Goal: Task Accomplishment & Management: Use online tool/utility

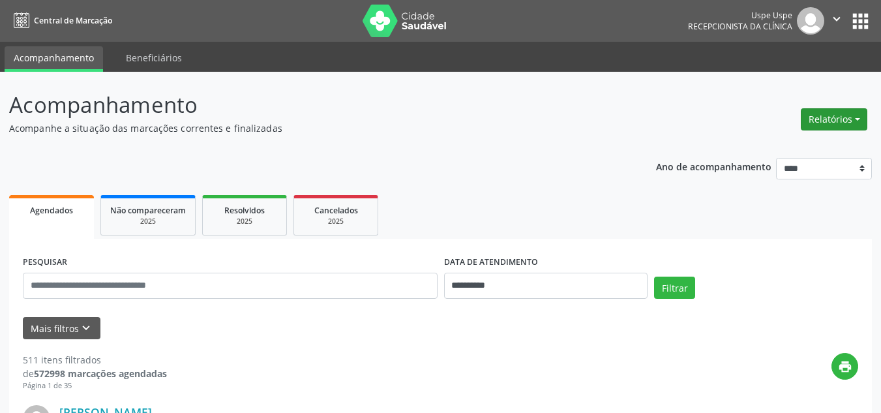
click at [830, 117] on button "Relatórios" at bounding box center [834, 119] width 67 height 22
click at [784, 147] on link "Agendamentos" at bounding box center [798, 147] width 140 height 18
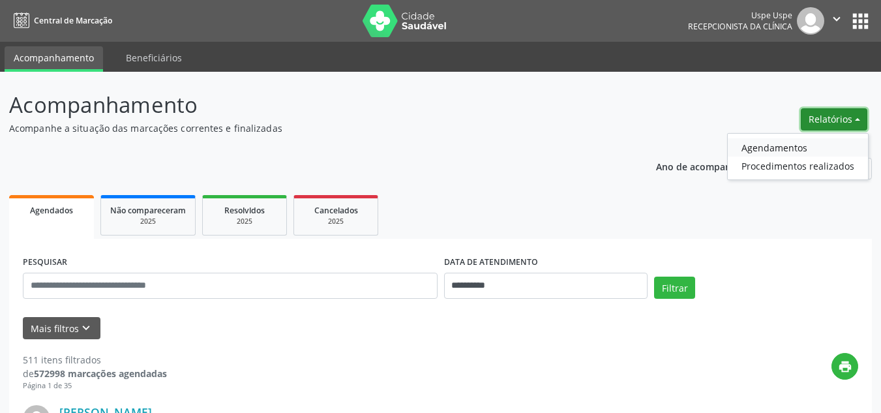
select select "*"
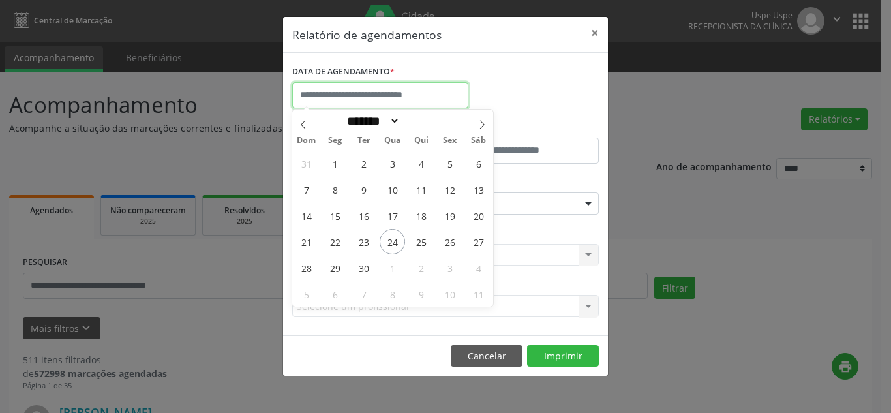
click at [391, 97] on input "text" at bounding box center [380, 95] width 176 height 26
click at [418, 239] on span "25" at bounding box center [420, 241] width 25 height 25
type input "**********"
click at [418, 239] on span "25" at bounding box center [420, 241] width 25 height 25
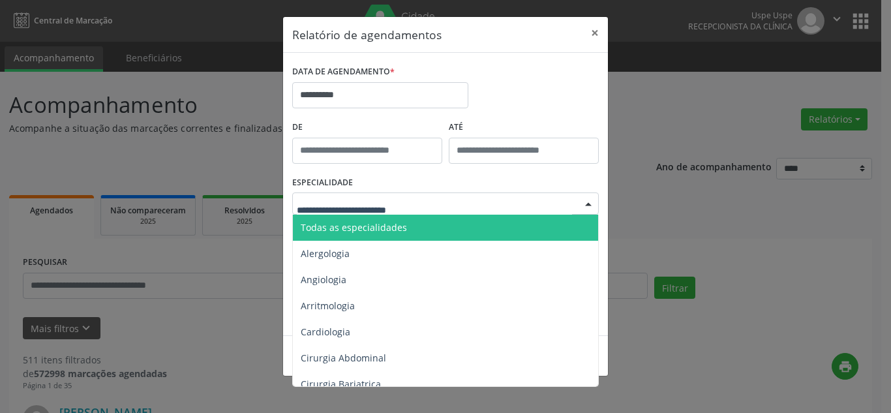
click at [318, 223] on span "Todas as especialidades" at bounding box center [354, 227] width 106 height 12
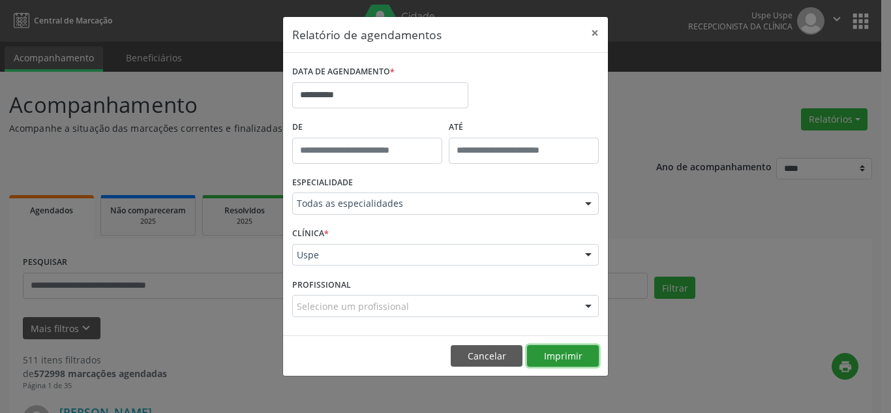
click at [570, 358] on button "Imprimir" at bounding box center [563, 356] width 72 height 22
click at [590, 36] on button "×" at bounding box center [595, 33] width 26 height 32
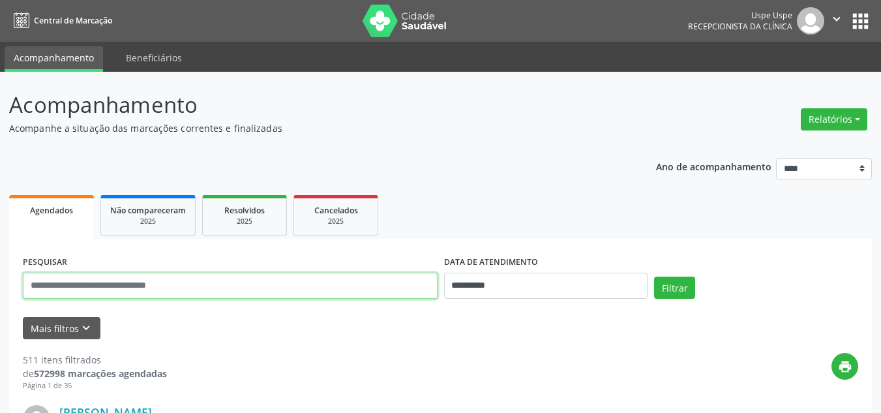
click at [99, 286] on input "text" at bounding box center [230, 286] width 415 height 26
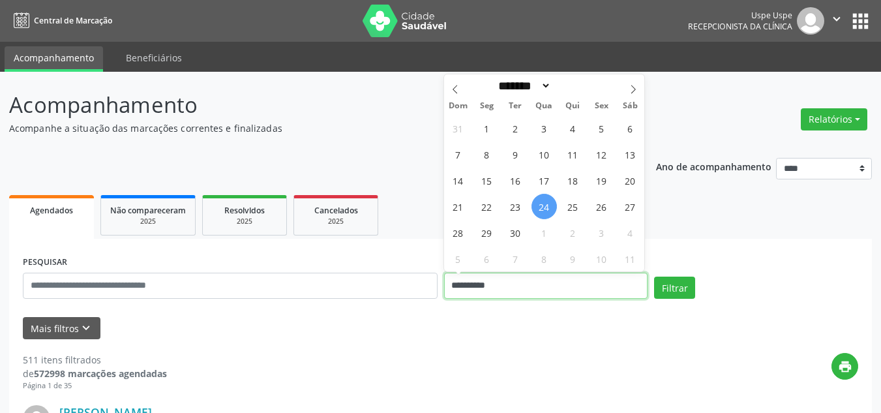
drag, startPoint x: 525, startPoint y: 288, endPoint x: 363, endPoint y: 286, distance: 161.8
click at [361, 284] on div "**********" at bounding box center [441, 280] width 842 height 55
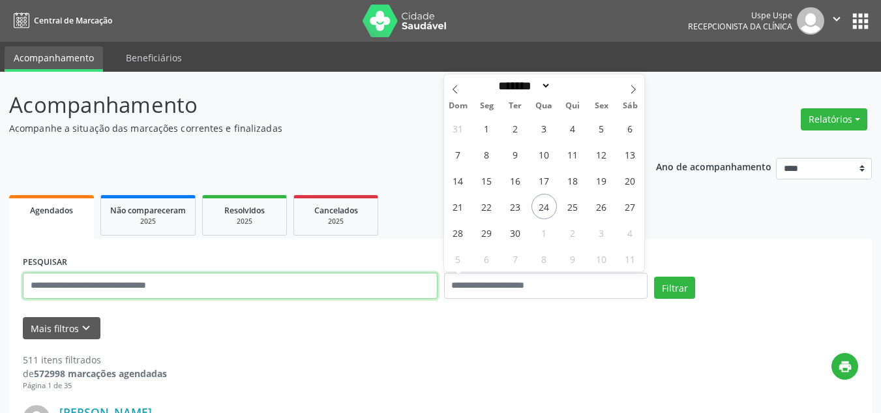
click at [168, 281] on input "text" at bounding box center [230, 286] width 415 height 26
type input "**********"
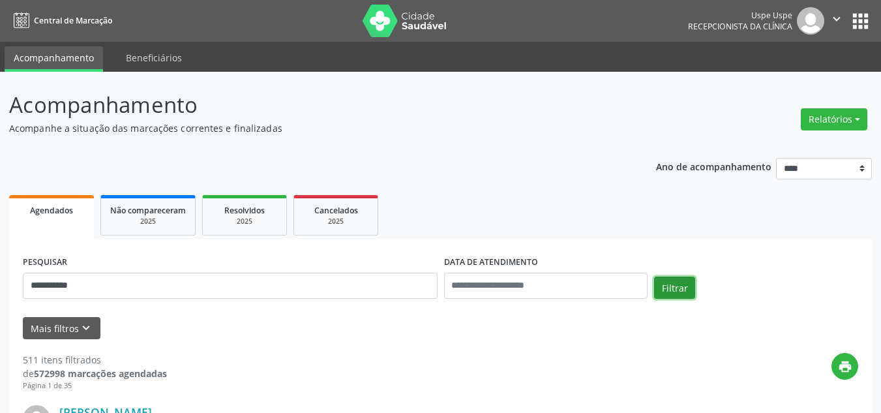
click at [686, 286] on button "Filtrar" at bounding box center [674, 288] width 41 height 22
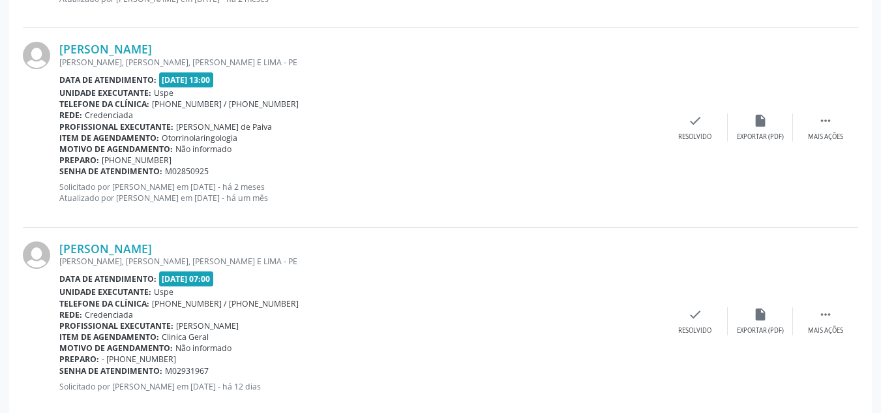
scroll to position [1385, 0]
